Goal: Transaction & Acquisition: Purchase product/service

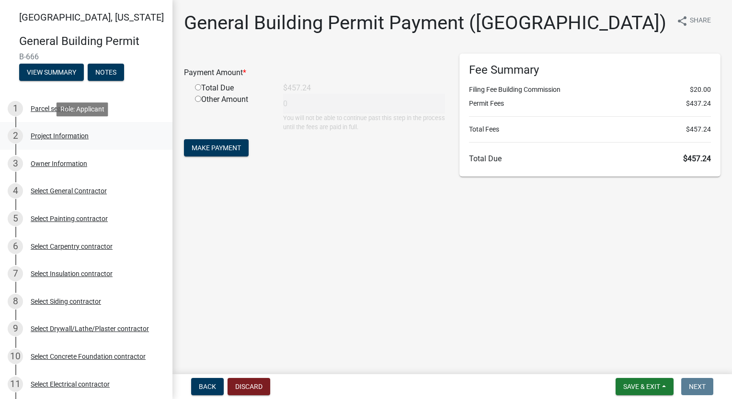
click at [80, 138] on div "Project Information" at bounding box center [60, 136] width 58 height 7
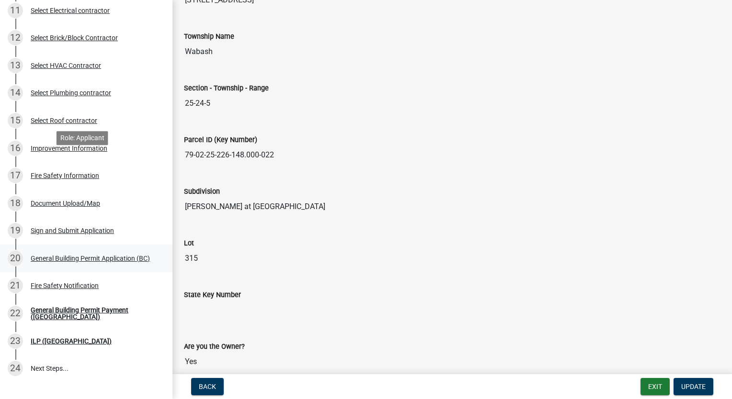
scroll to position [467, 0]
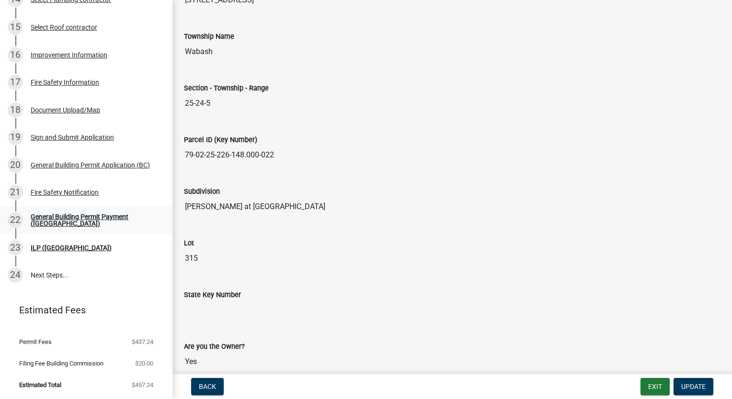
click at [94, 215] on div "22 General Building Permit Payment ([GEOGRAPHIC_DATA])" at bounding box center [82, 220] width 149 height 15
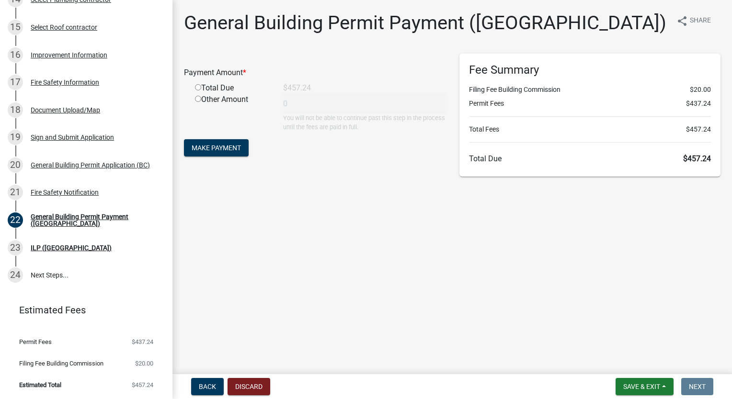
click at [200, 85] on input "radio" at bounding box center [198, 87] width 6 height 6
radio input "true"
type input "457.24"
click at [239, 151] on span "Make Payment" at bounding box center [216, 148] width 49 height 8
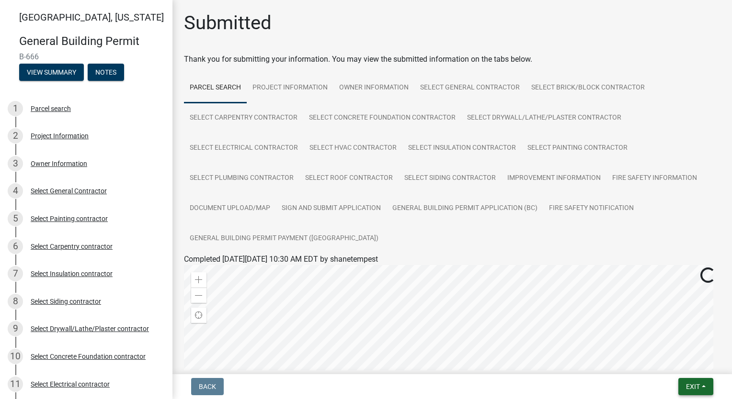
click at [693, 384] on span "Exit" at bounding box center [693, 387] width 14 height 8
click at [687, 362] on button "Save & Exit" at bounding box center [675, 362] width 77 height 23
